Goal: Task Accomplishment & Management: Use online tool/utility

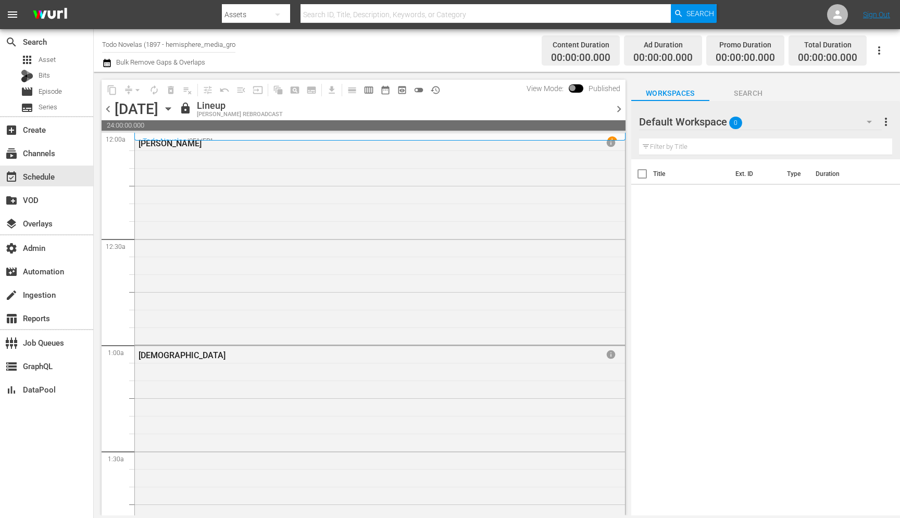
click at [619, 106] on span "chevron_right" at bounding box center [619, 109] width 13 height 13
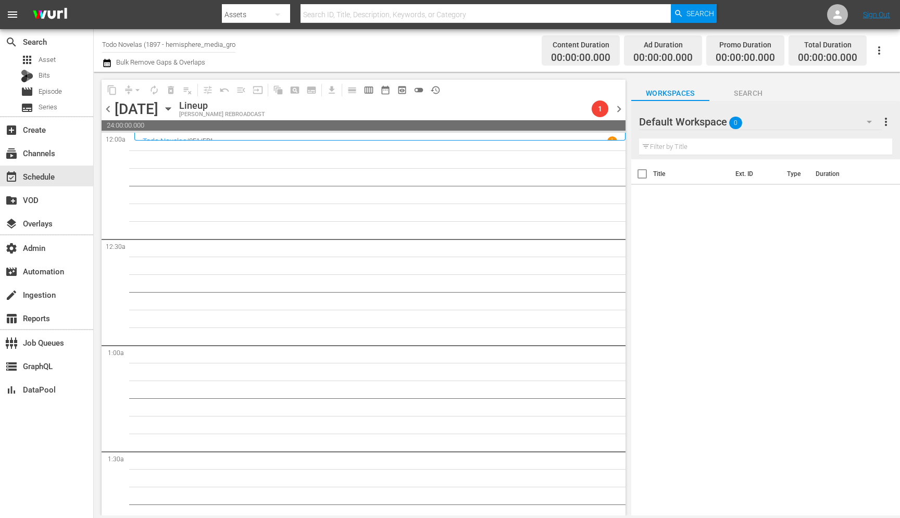
click at [108, 112] on span "chevron_left" at bounding box center [108, 109] width 13 height 13
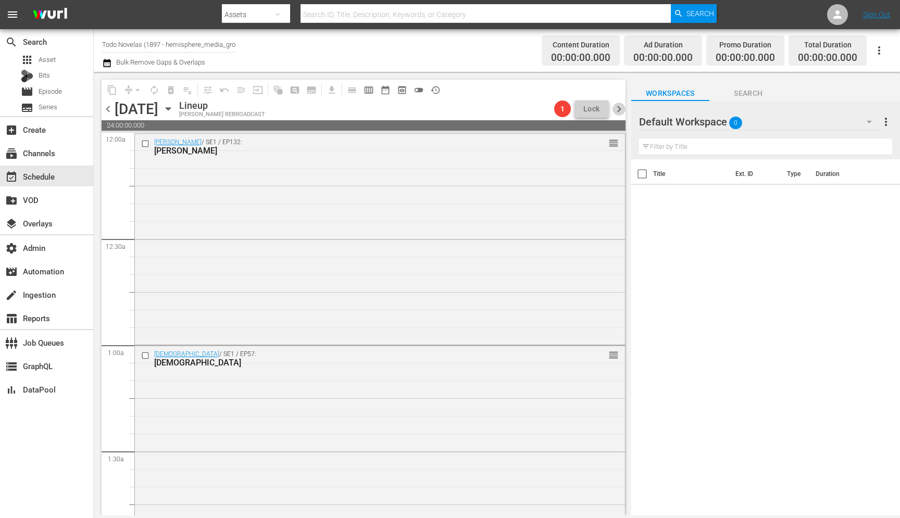
click at [617, 108] on span "chevron_right" at bounding box center [619, 109] width 13 height 13
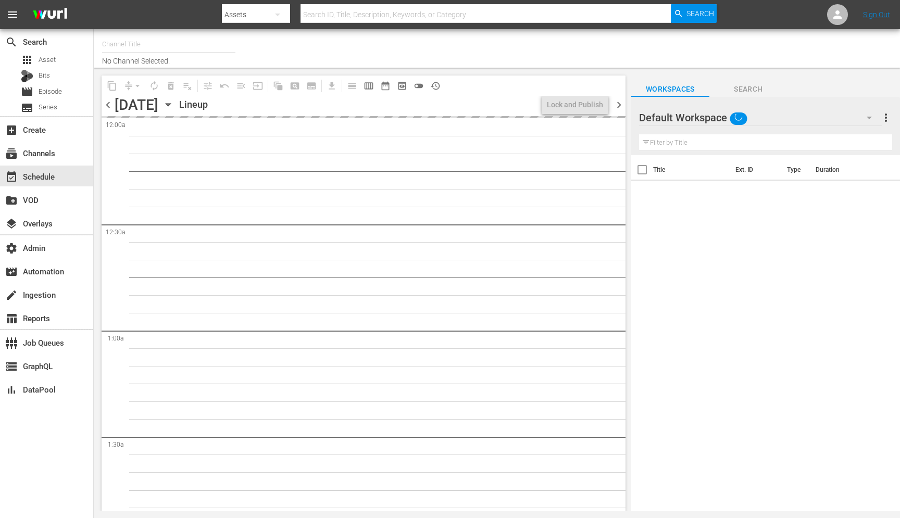
type input "Todo Novelas (1897)"
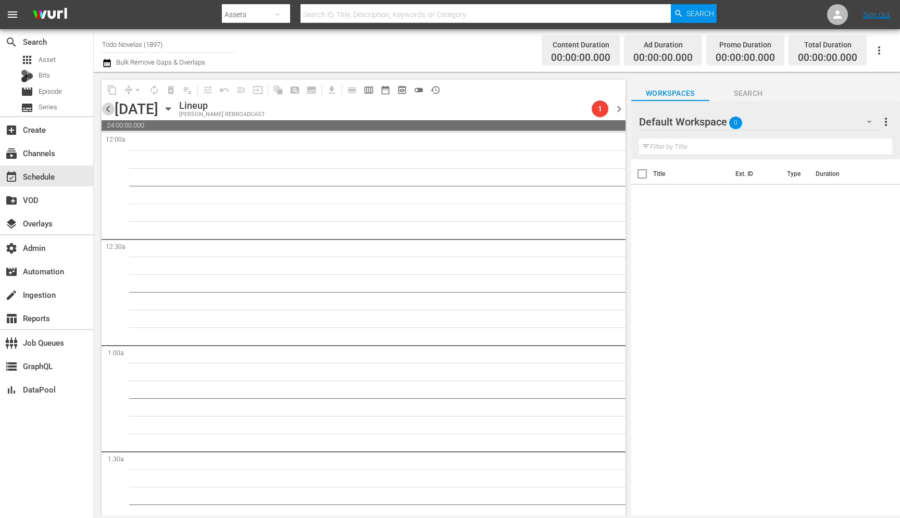
click at [103, 110] on span "chevron_left" at bounding box center [108, 109] width 13 height 13
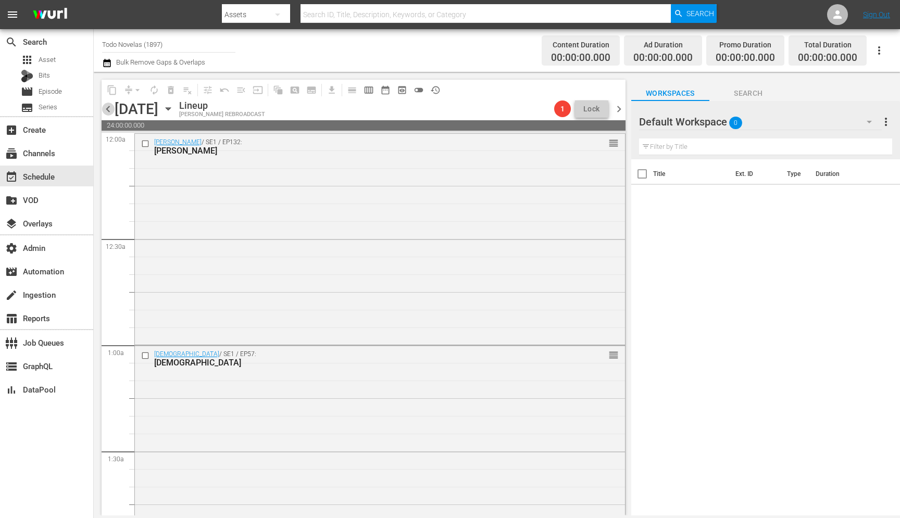
click at [105, 109] on span "chevron_left" at bounding box center [108, 109] width 13 height 13
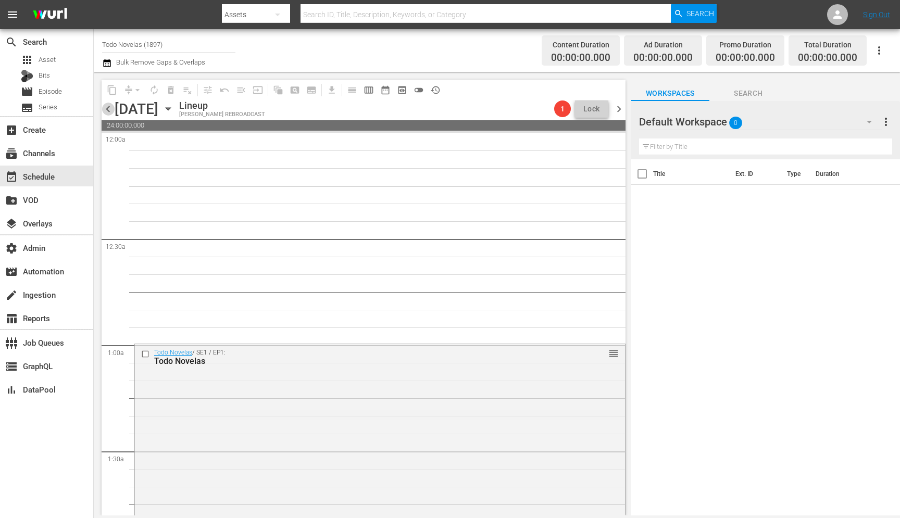
click at [105, 109] on span "chevron_left" at bounding box center [108, 109] width 13 height 13
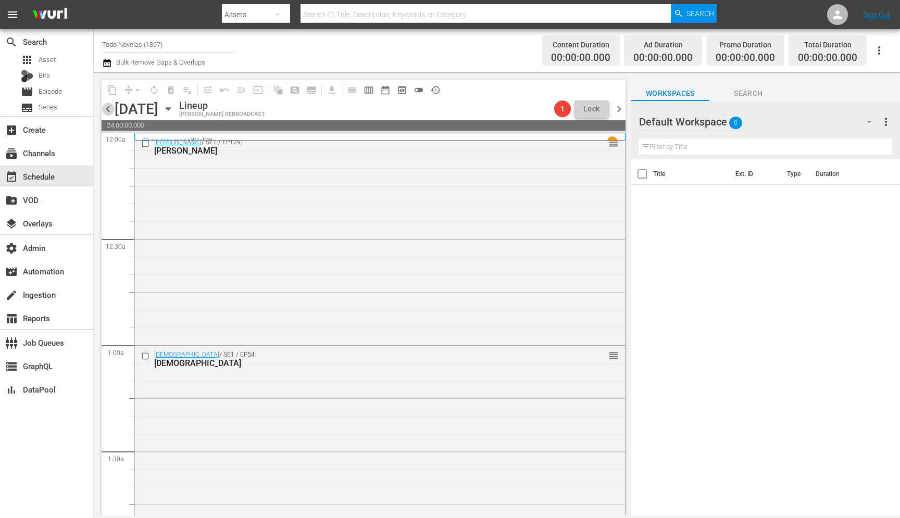
click at [108, 107] on span "chevron_left" at bounding box center [108, 109] width 13 height 13
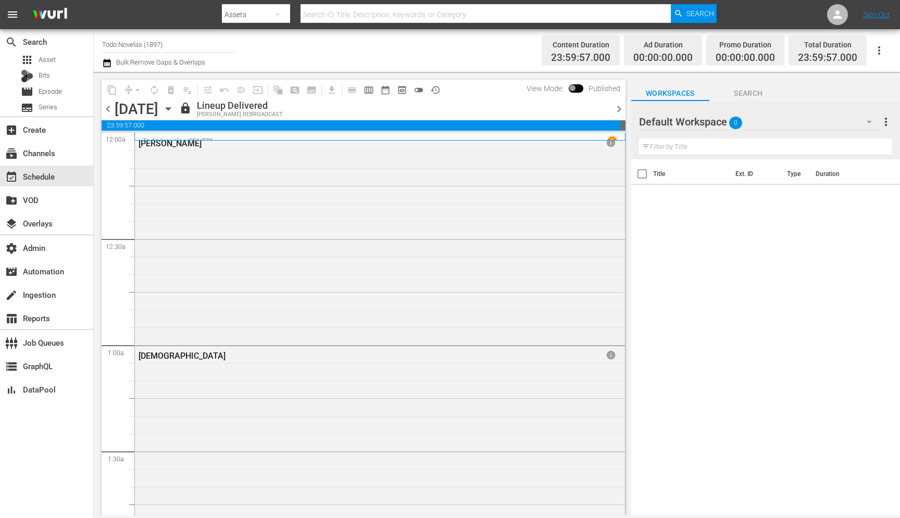
click at [617, 109] on span "chevron_right" at bounding box center [619, 109] width 13 height 13
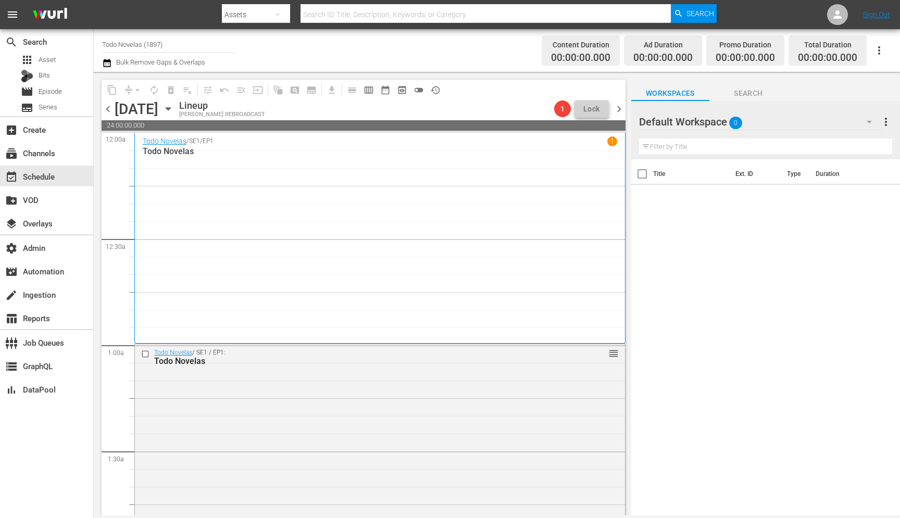
click at [612, 144] on p "1" at bounding box center [613, 141] width 4 height 7
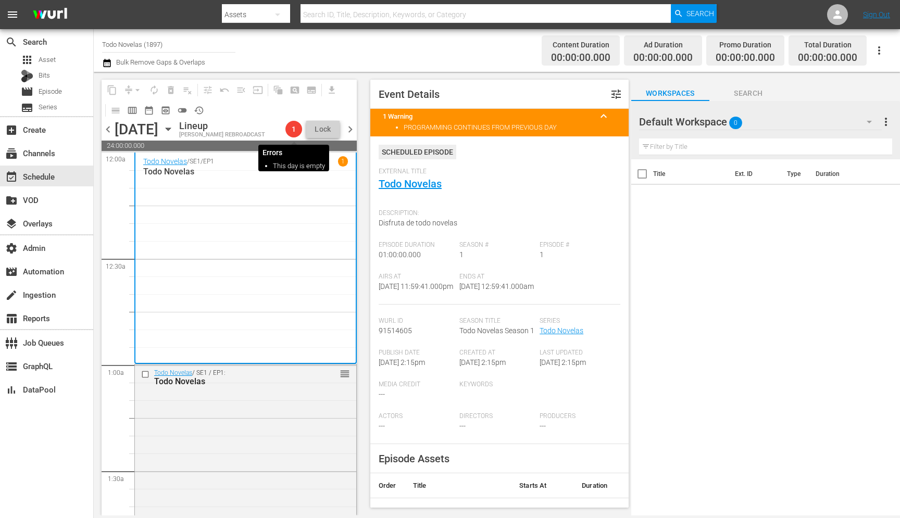
click at [292, 134] on div "1" at bounding box center [294, 129] width 17 height 17
click at [349, 132] on span "chevron_right" at bounding box center [350, 129] width 13 height 13
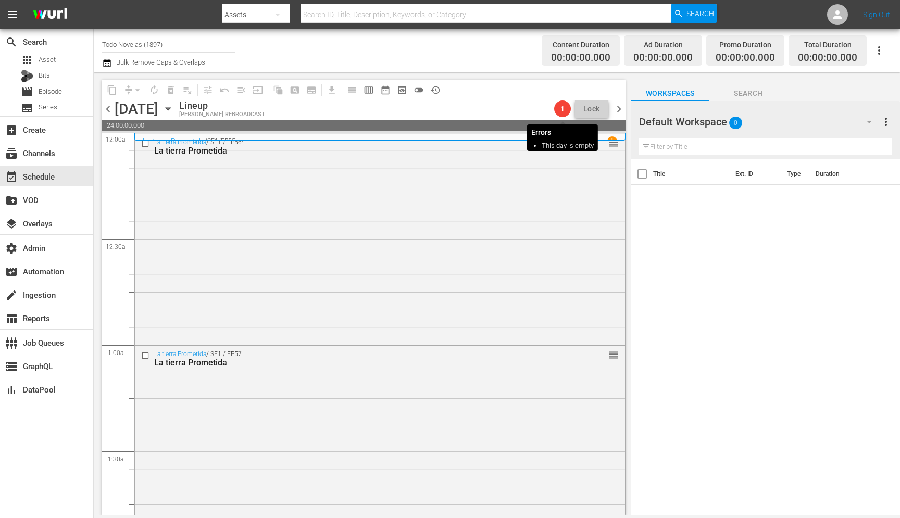
click at [558, 108] on span "1" at bounding box center [562, 109] width 17 height 8
click at [623, 111] on span "chevron_right" at bounding box center [619, 109] width 13 height 13
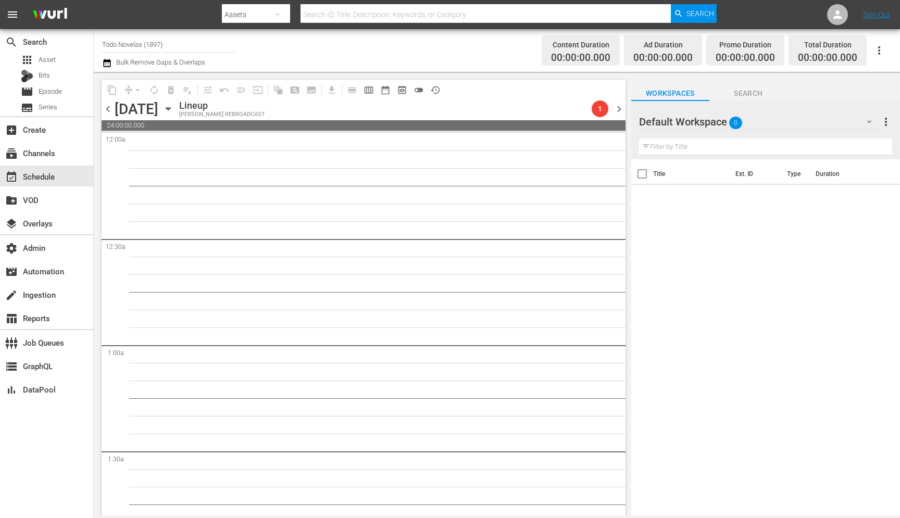
click at [158, 107] on div "[DATE]" at bounding box center [137, 109] width 44 height 17
click at [174, 108] on icon "button" at bounding box center [168, 108] width 11 height 11
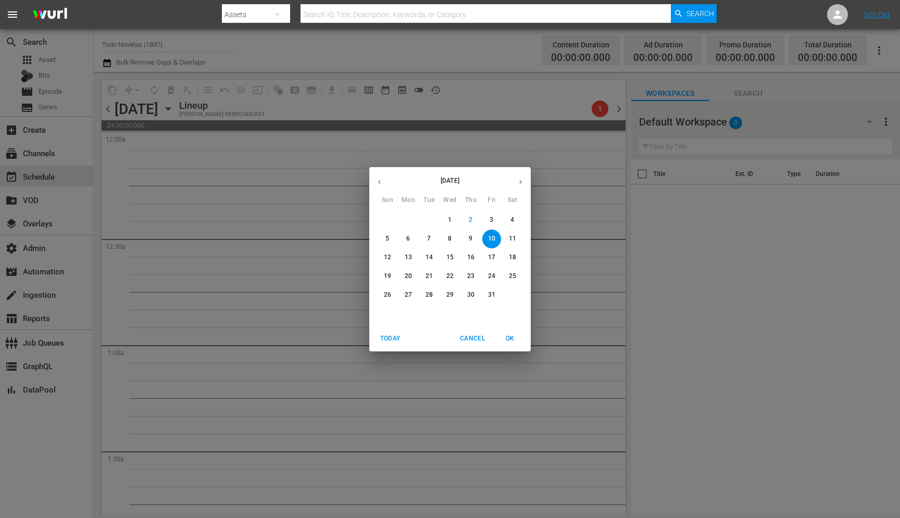
click at [521, 147] on div "October 2025 Sun Mon Tue Wed Thu Fri Sat 28 29 30 1 2 3 4 5 6 7 8 9 10 11 12 13…" at bounding box center [450, 259] width 900 height 518
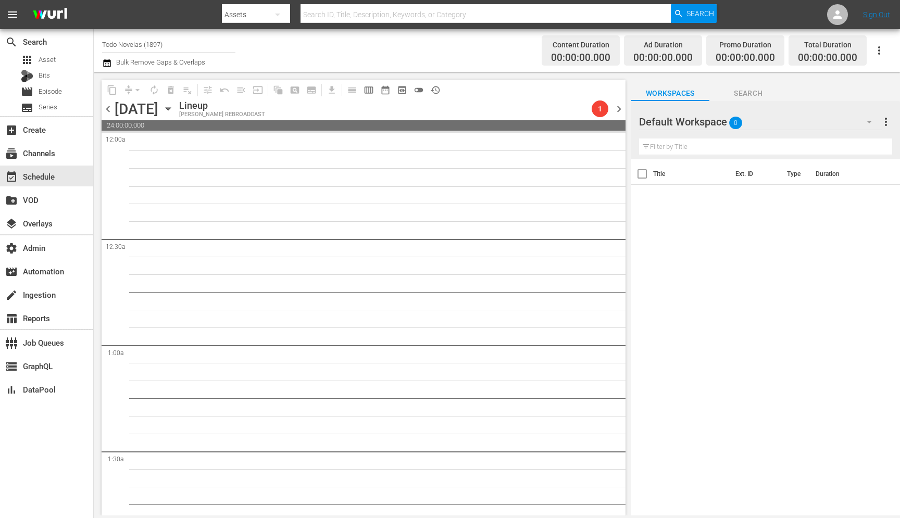
click at [110, 106] on span "chevron_left" at bounding box center [108, 109] width 13 height 13
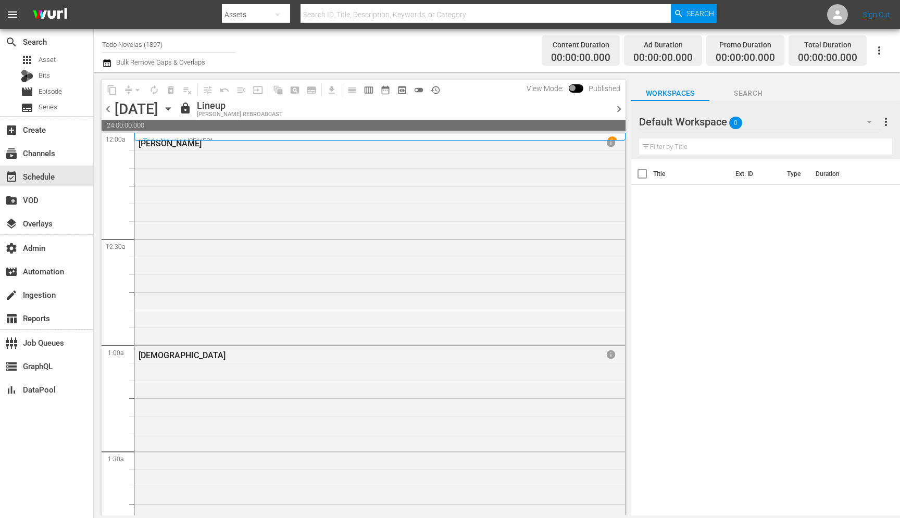
click at [619, 106] on span "chevron_right" at bounding box center [619, 109] width 13 height 13
